Goal: Information Seeking & Learning: Learn about a topic

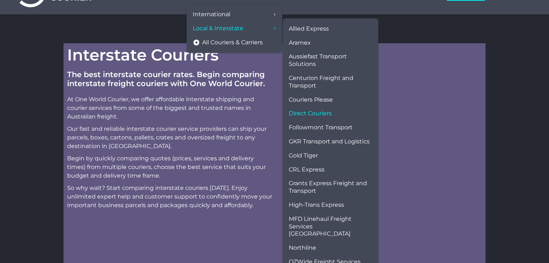
scroll to position [72, 0]
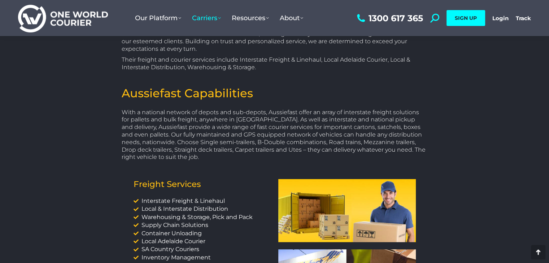
scroll to position [36, 0]
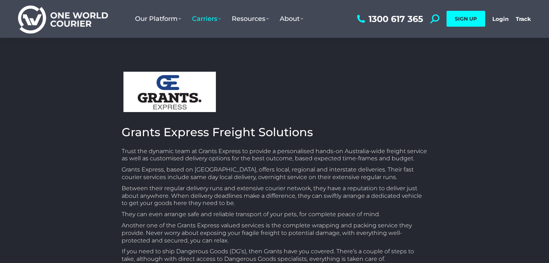
scroll to position [36, 0]
